Goal: Navigation & Orientation: Find specific page/section

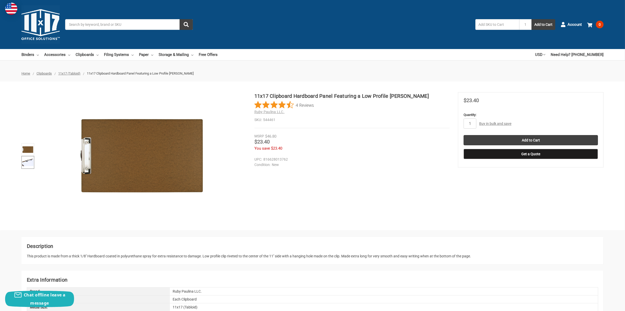
click at [27, 158] on img at bounding box center [27, 162] width 11 height 11
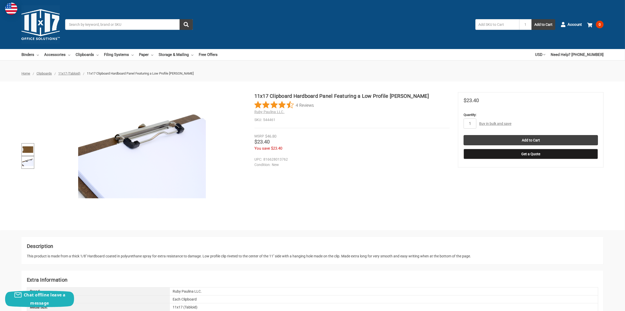
click at [27, 148] on img at bounding box center [27, 149] width 11 height 11
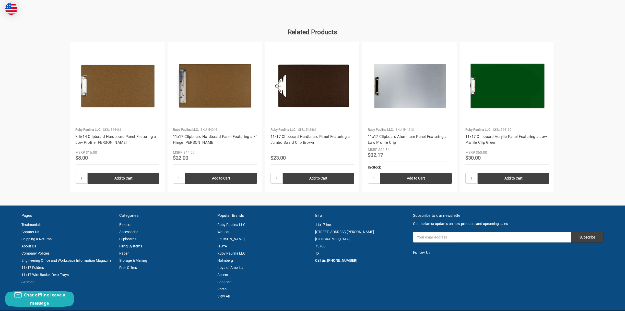
scroll to position [715, 0]
click at [204, 89] on img at bounding box center [215, 86] width 84 height 77
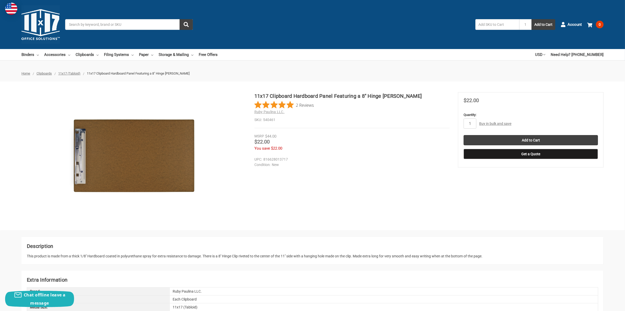
click at [81, 165] on img at bounding box center [134, 156] width 128 height 128
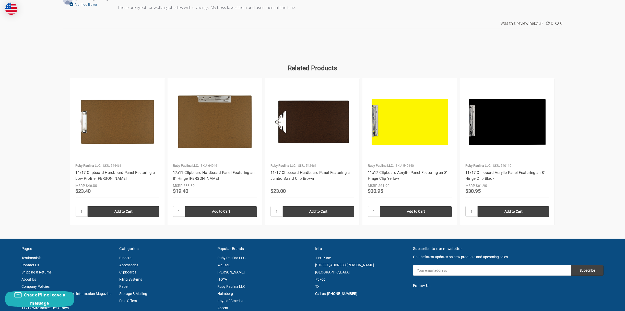
scroll to position [699, 0]
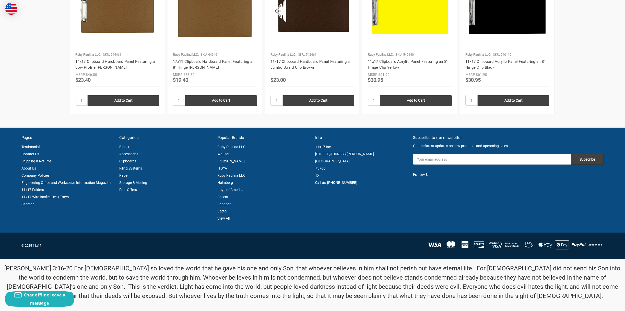
click at [236, 189] on link "Itoya of America" at bounding box center [230, 190] width 26 height 4
click at [219, 167] on link "ITOYA" at bounding box center [222, 168] width 10 height 4
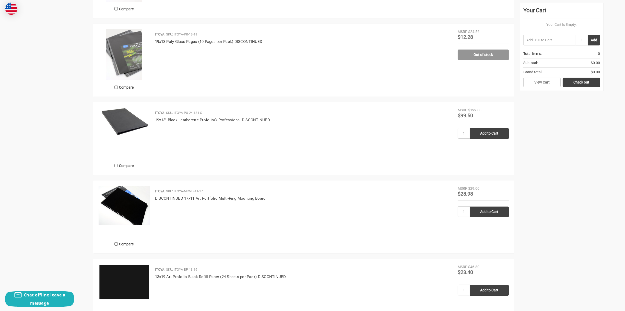
scroll to position [358, 0]
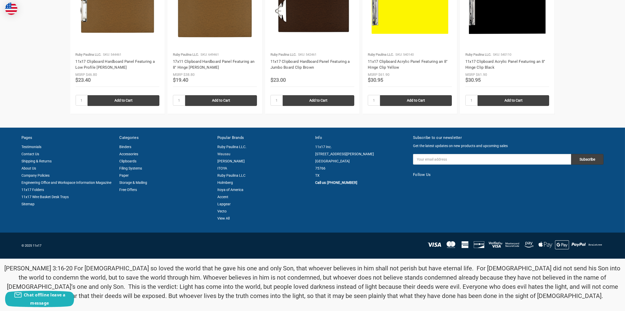
click at [221, 152] on link "Wausau" at bounding box center [223, 154] width 13 height 4
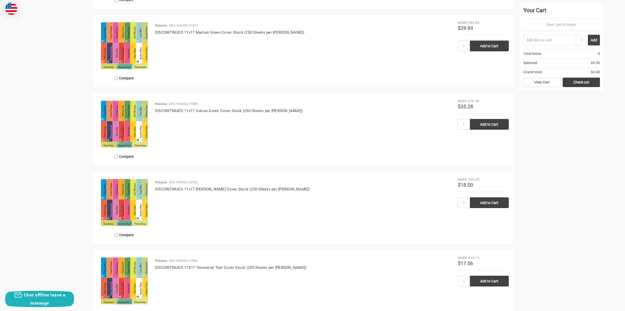
scroll to position [792, 0]
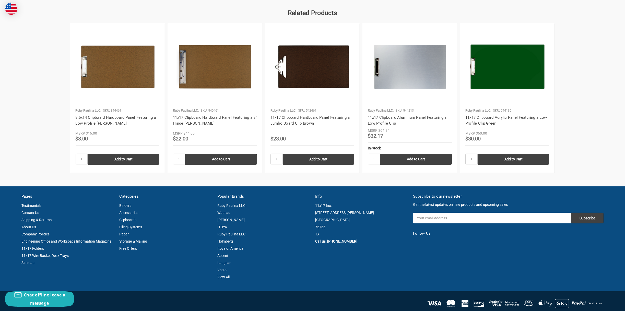
scroll to position [640, 0]
